Goal: Ask a question

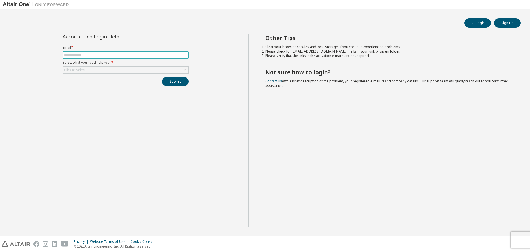
click at [96, 57] on span at bounding box center [126, 54] width 126 height 7
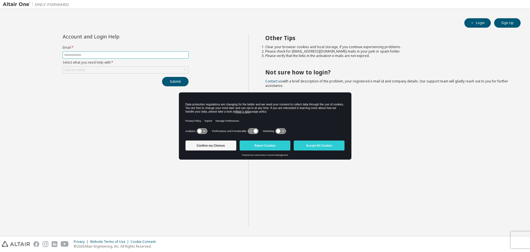
click at [96, 54] on input "text" at bounding box center [125, 55] width 123 height 4
click at [265, 51] on li "Please check for [EMAIL_ADDRESS][DOMAIN_NAME] mails in your junk or spam folder." at bounding box center [388, 51] width 246 height 4
click at [318, 145] on button "Accept All Cookies" at bounding box center [319, 145] width 51 height 10
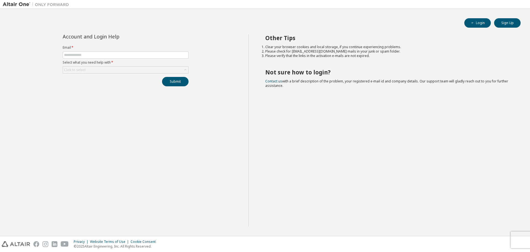
click at [374, 110] on div "Other Tips Clear your browser cookies and local storage, if you continue experi…" at bounding box center [388, 130] width 279 height 192
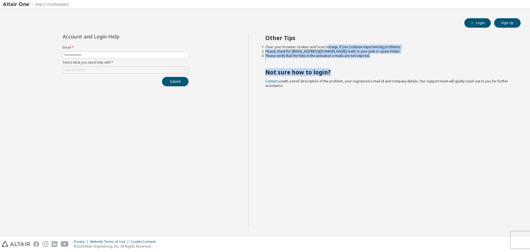
drag, startPoint x: 326, startPoint y: 42, endPoint x: 342, endPoint y: 69, distance: 31.0
click at [342, 69] on div "Other Tips Clear your browser cookies and local storage, if you continue experi…" at bounding box center [388, 130] width 279 height 192
click at [342, 69] on h2 "Not sure how to login?" at bounding box center [388, 71] width 246 height 7
